Goal: Download file/media

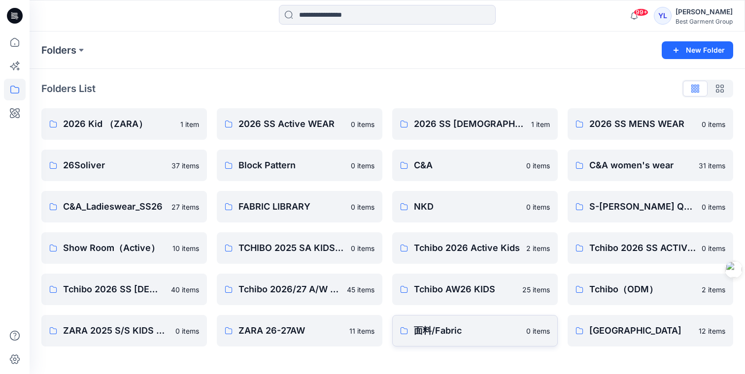
click at [464, 333] on p "面料/Fabric" at bounding box center [467, 331] width 106 height 14
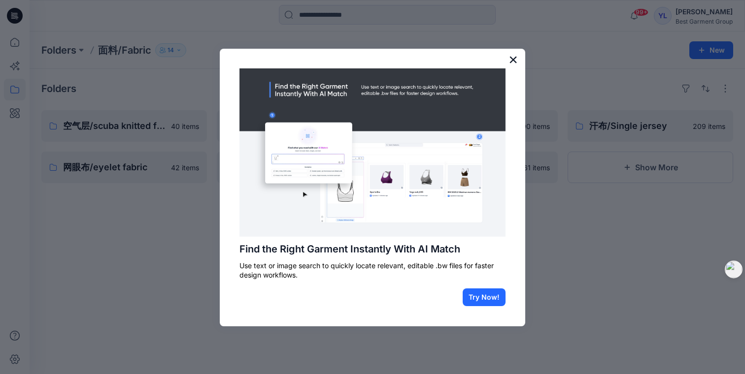
click at [514, 55] on button "×" at bounding box center [512, 60] width 9 height 16
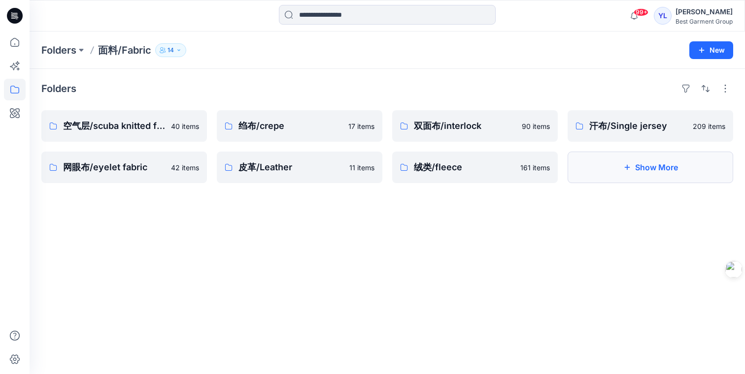
click at [650, 173] on button "Show More" at bounding box center [651, 168] width 166 height 32
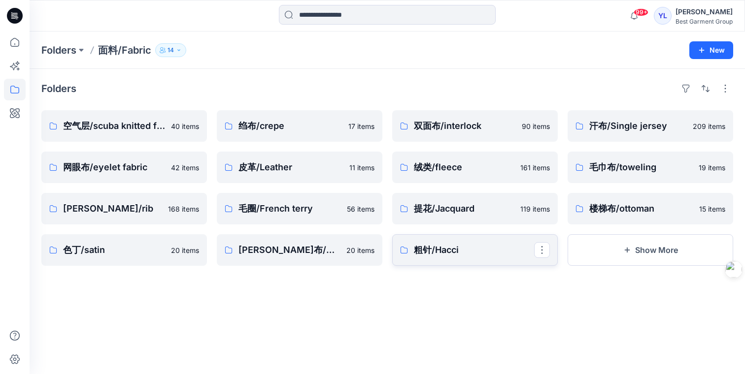
click at [456, 245] on p "粗针/Hacci" at bounding box center [474, 250] width 120 height 14
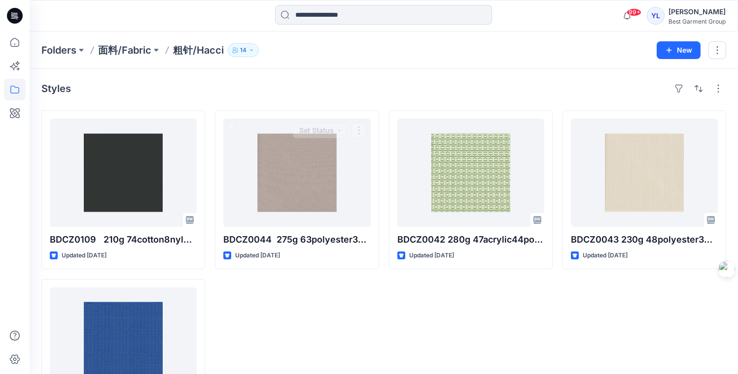
scroll to position [2, 0]
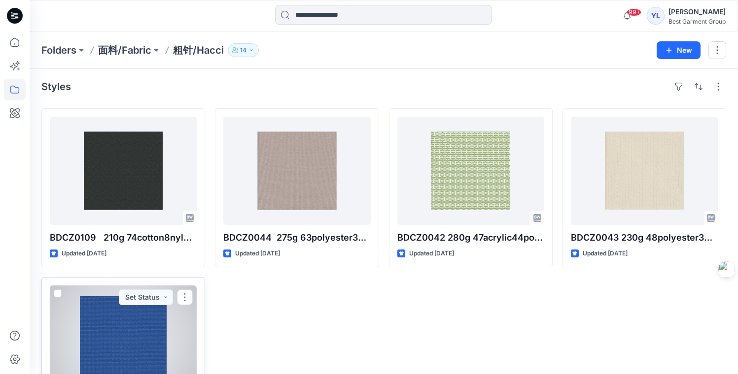
click at [143, 325] on div at bounding box center [123, 340] width 147 height 108
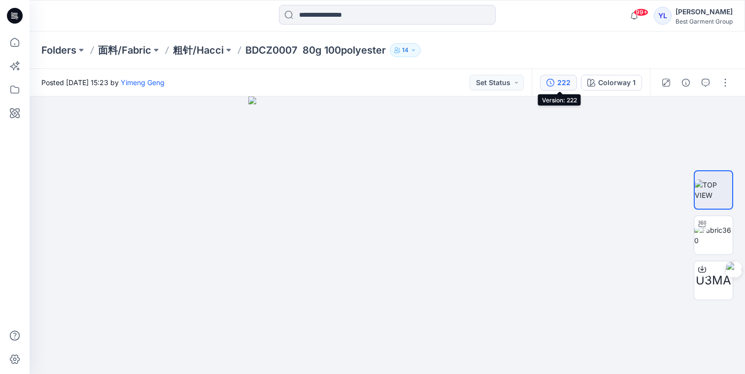
click at [560, 87] on div "222" at bounding box center [563, 82] width 13 height 11
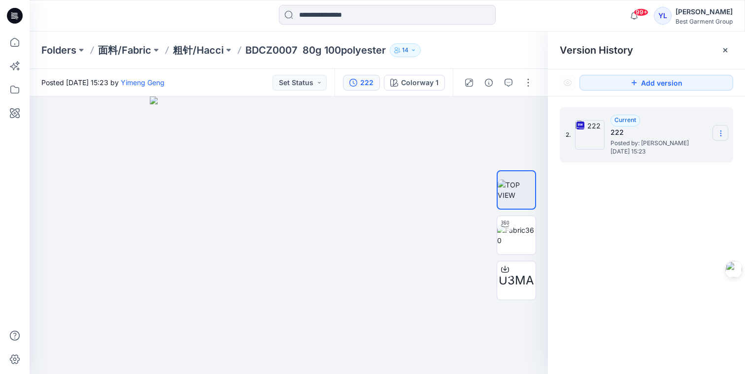
click at [721, 137] on icon at bounding box center [721, 134] width 8 height 8
click at [686, 154] on span "Download Source BW File" at bounding box center [671, 153] width 83 height 12
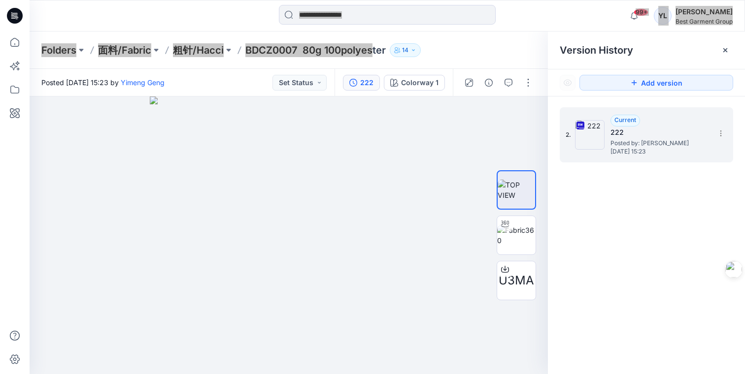
drag, startPoint x: 291, startPoint y: 45, endPoint x: 372, endPoint y: 52, distance: 80.7
click at [372, 52] on div "99+ Notifications 德阳 凌 shared KIDAW20-2 in Style look (未知) [DATE] 10:46 [PERSON…" at bounding box center [372, 187] width 745 height 374
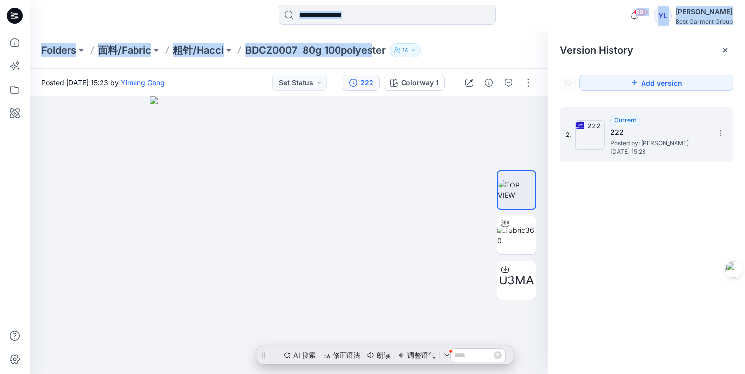
click at [224, 26] on div at bounding box center [387, 16] width 358 height 22
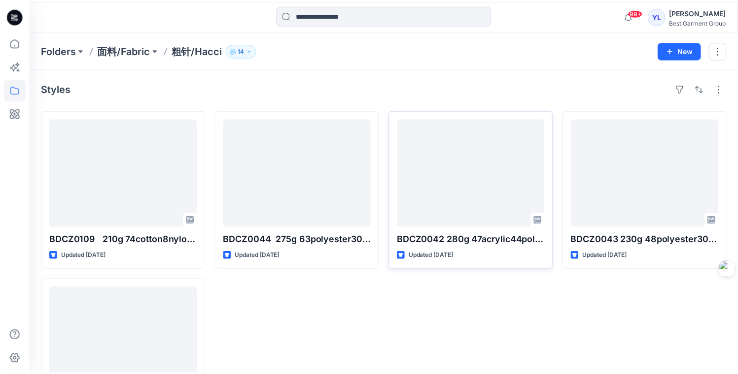
scroll to position [2, 0]
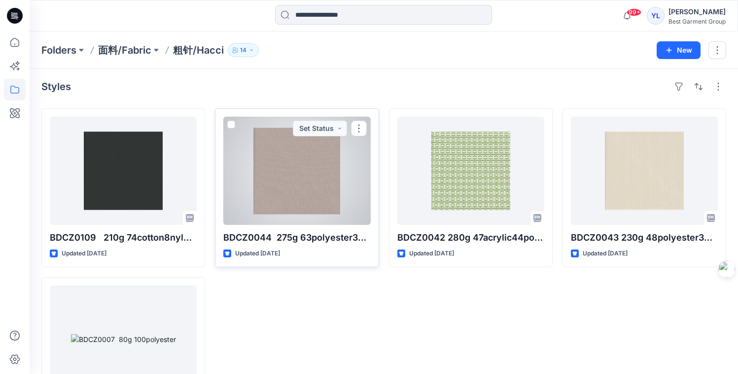
click at [316, 175] on div at bounding box center [296, 171] width 147 height 108
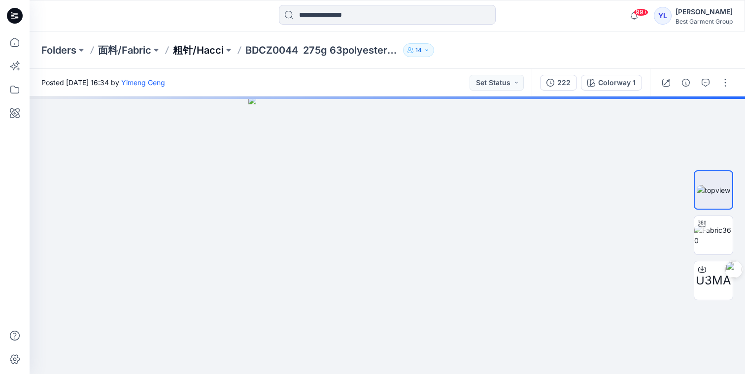
click at [202, 52] on p "粗针/Hacci" at bounding box center [198, 50] width 51 height 14
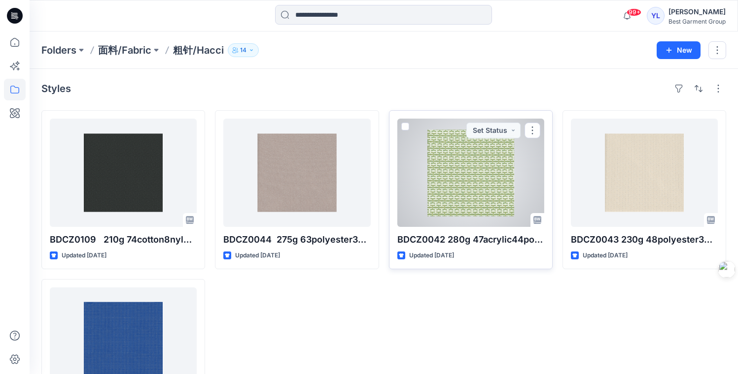
click at [459, 171] on div at bounding box center [470, 173] width 147 height 108
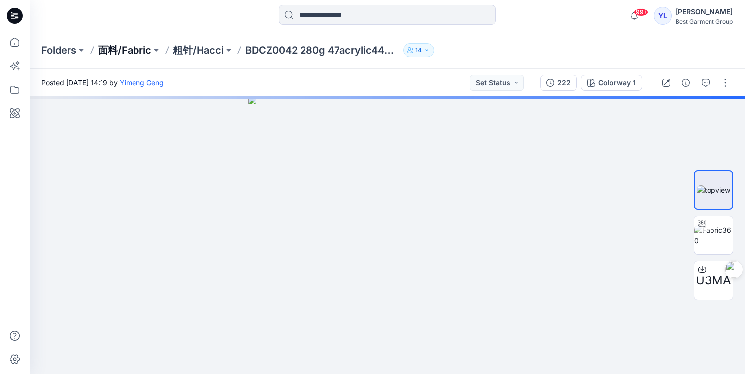
click at [133, 48] on p "面料/Fabric" at bounding box center [124, 50] width 53 height 14
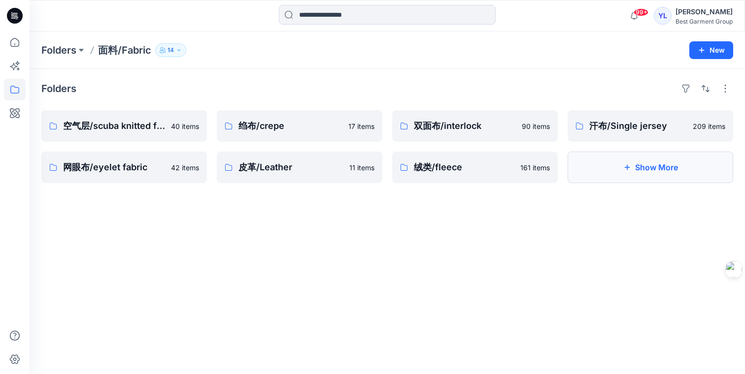
click at [650, 175] on button "Show More" at bounding box center [651, 168] width 166 height 32
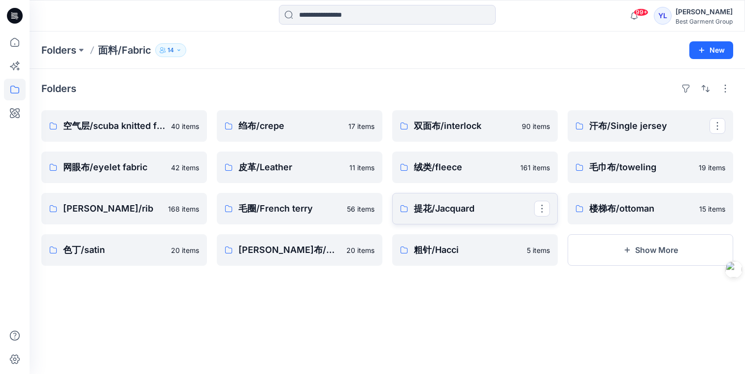
click at [456, 205] on p "提花/Jacquard" at bounding box center [474, 209] width 120 height 14
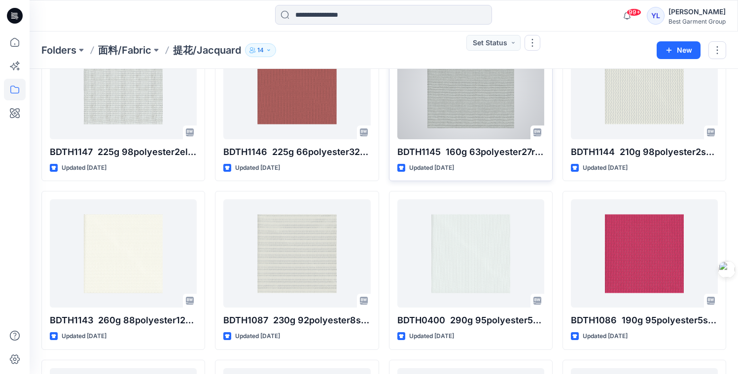
scroll to position [777, 0]
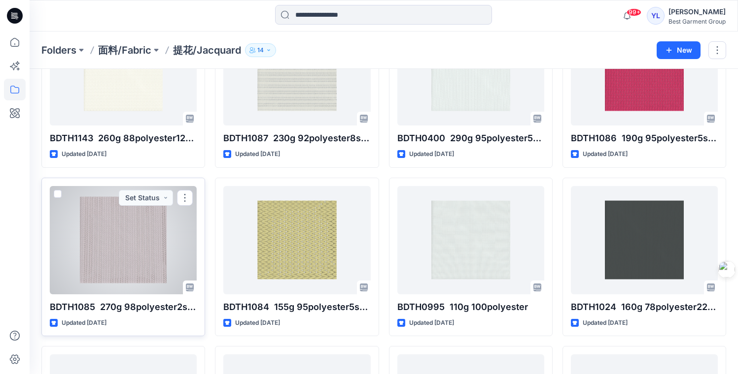
click at [135, 228] on div at bounding box center [123, 240] width 147 height 108
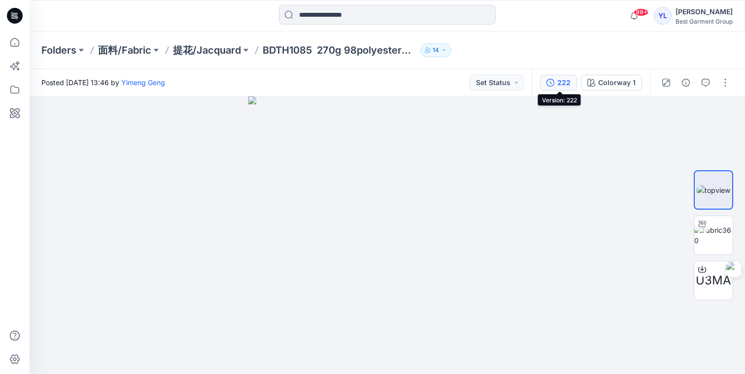
click at [554, 83] on icon "button" at bounding box center [550, 83] width 8 height 8
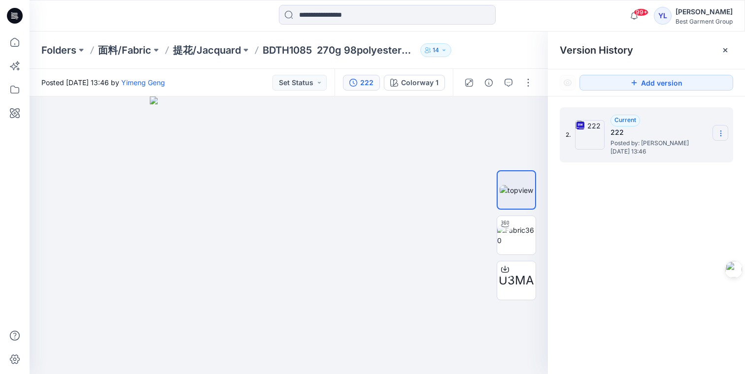
click at [724, 134] on icon at bounding box center [721, 134] width 8 height 8
click at [701, 154] on span "Download Source BW File" at bounding box center [671, 153] width 83 height 12
click at [507, 52] on div "Folders 面料/Fabric 提花/Jacquard BDTH1085 270g 98polyester2spandex 14" at bounding box center [348, 50] width 615 height 14
click at [517, 48] on div "Folders 面料/Fabric 提花/Jacquard BDTH1085 270g 98polyester2spandex 14" at bounding box center [348, 50] width 615 height 14
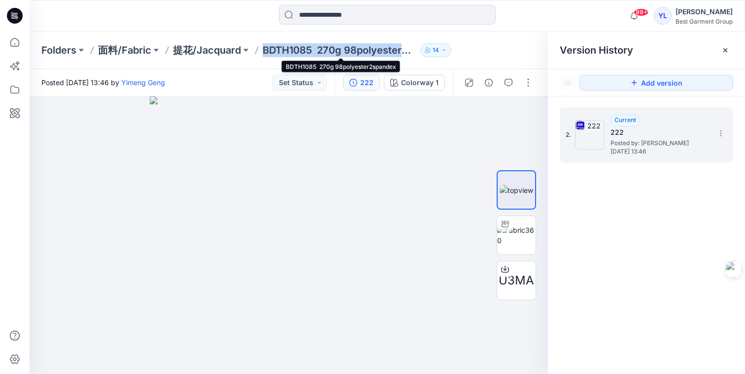
drag, startPoint x: 264, startPoint y: 51, endPoint x: 417, endPoint y: 55, distance: 153.3
click at [416, 55] on p "BDTH1085 270g 98polyester2spandex" at bounding box center [340, 50] width 154 height 14
